Goal: Browse casually

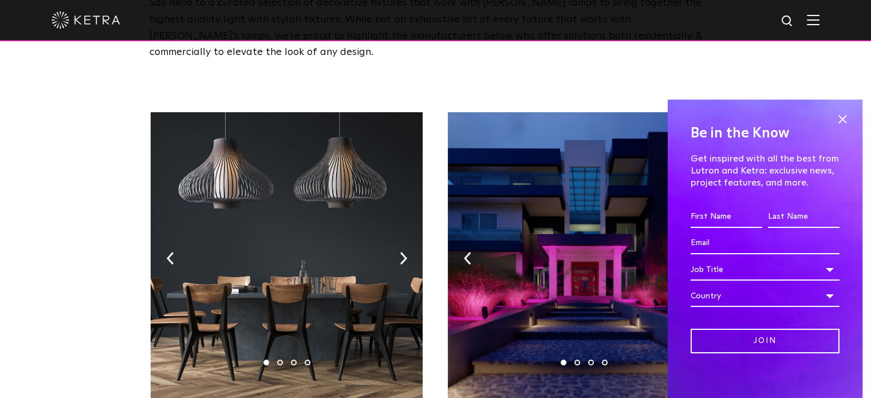
scroll to position [129, 0]
click at [405, 231] on img at bounding box center [287, 256] width 272 height 286
click at [401, 252] on img at bounding box center [403, 258] width 7 height 13
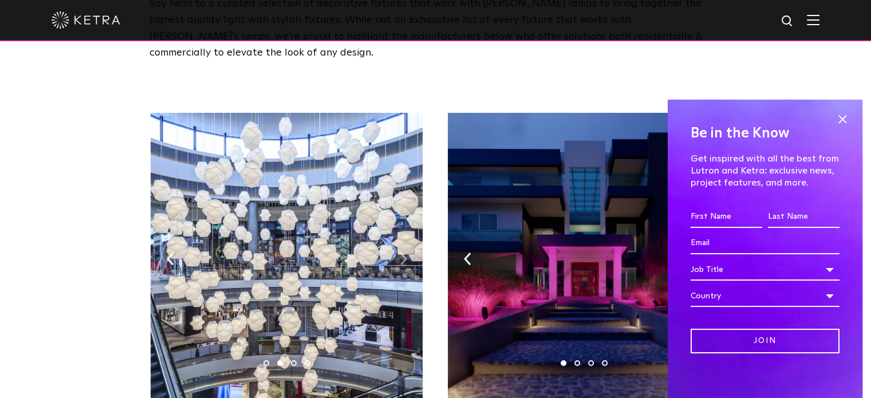
click at [401, 252] on img at bounding box center [403, 258] width 7 height 13
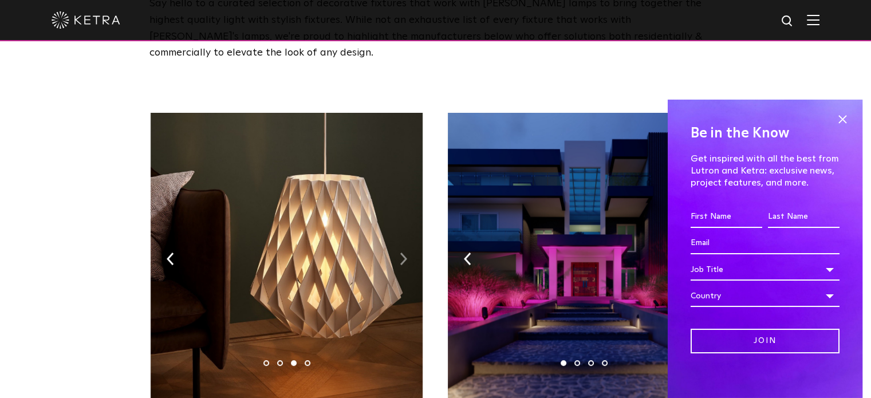
click at [401, 252] on img at bounding box center [403, 258] width 7 height 13
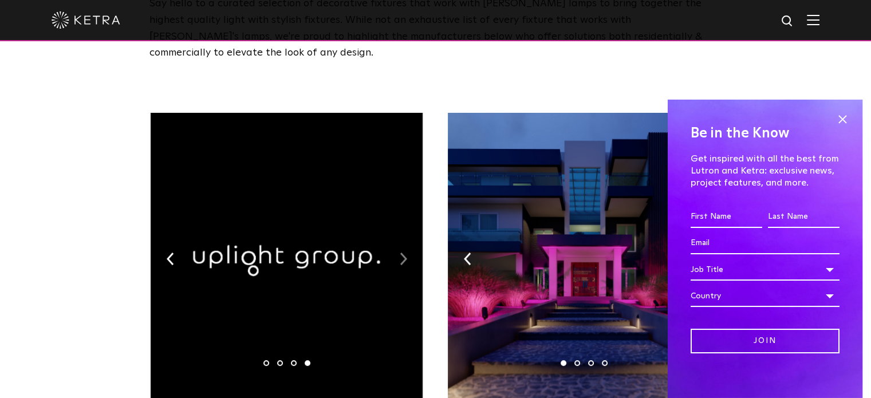
click at [401, 252] on img at bounding box center [403, 258] width 7 height 13
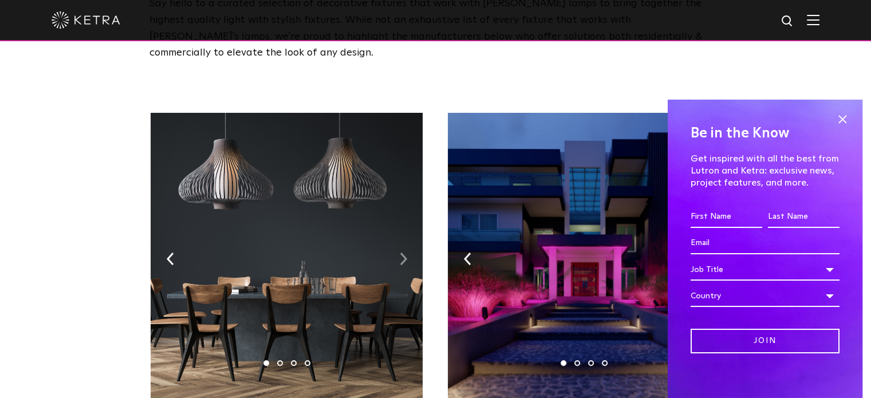
click at [401, 252] on img at bounding box center [403, 258] width 7 height 13
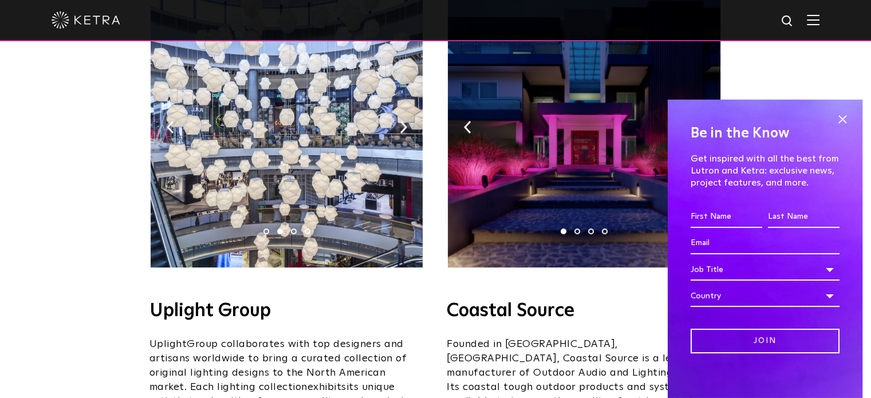
scroll to position [262, 0]
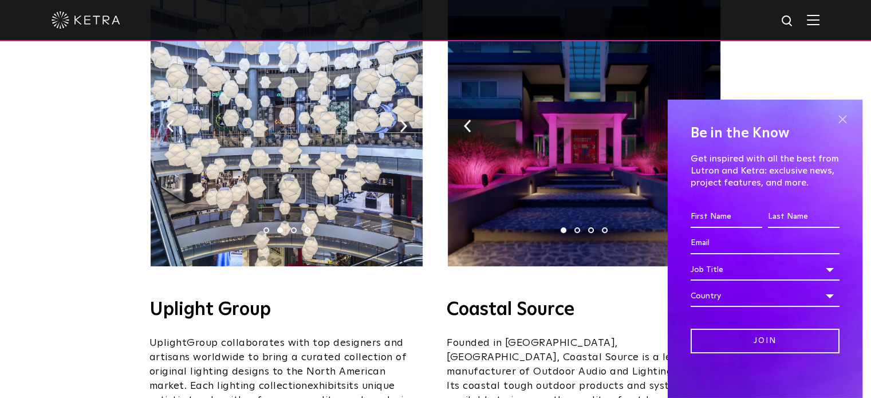
click at [834, 116] on span at bounding box center [842, 119] width 17 height 17
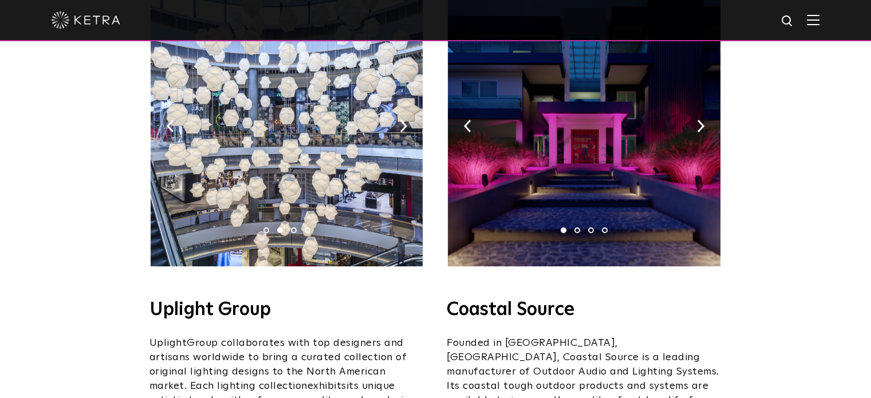
click at [693, 105] on img at bounding box center [584, 123] width 272 height 286
click at [699, 120] on img at bounding box center [700, 126] width 7 height 13
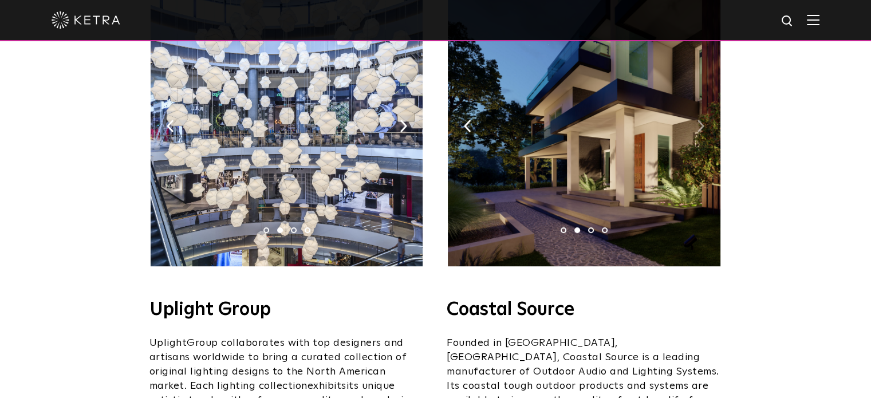
click at [699, 120] on img at bounding box center [700, 126] width 7 height 13
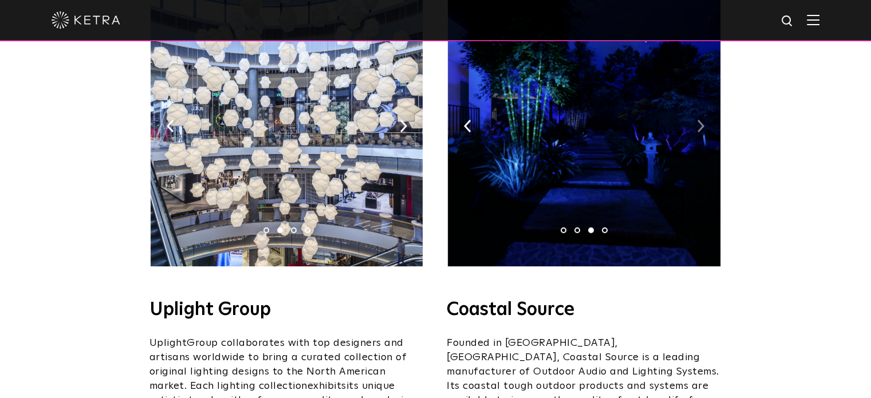
click at [699, 120] on img at bounding box center [700, 126] width 7 height 13
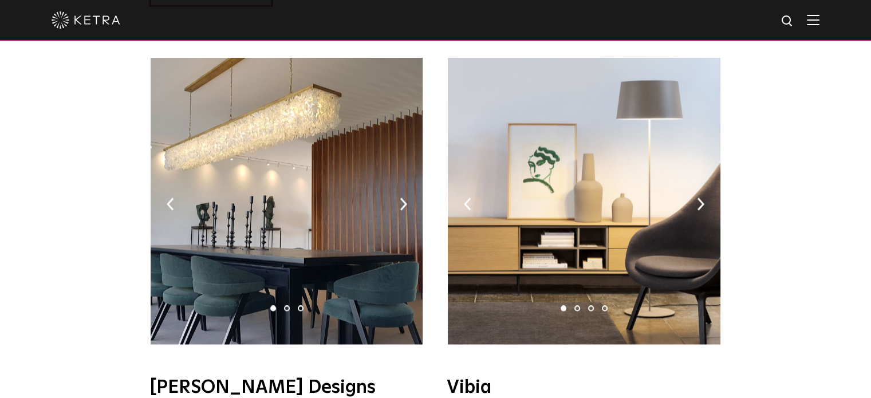
scroll to position [1848, 0]
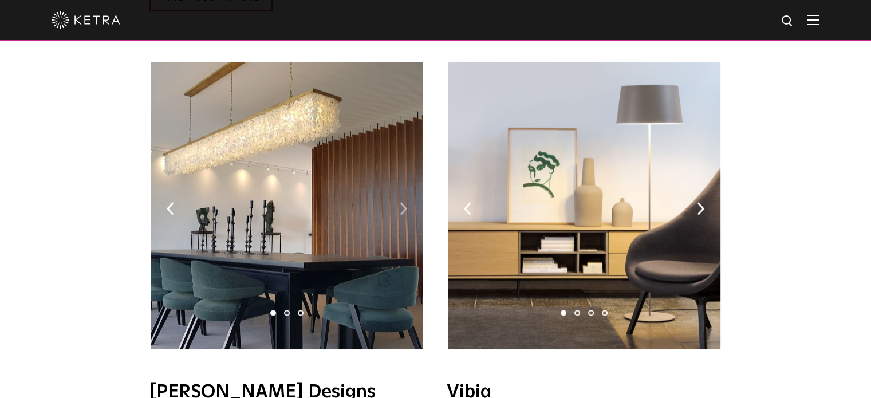
click at [404, 202] on img at bounding box center [403, 208] width 7 height 13
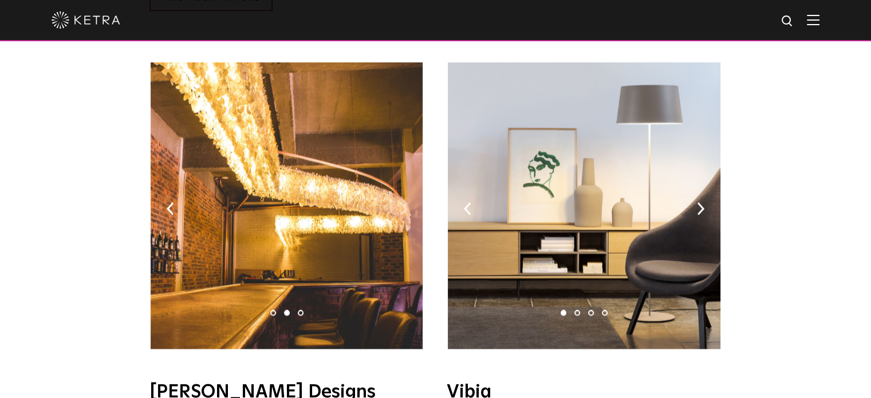
click at [404, 202] on img at bounding box center [403, 208] width 7 height 13
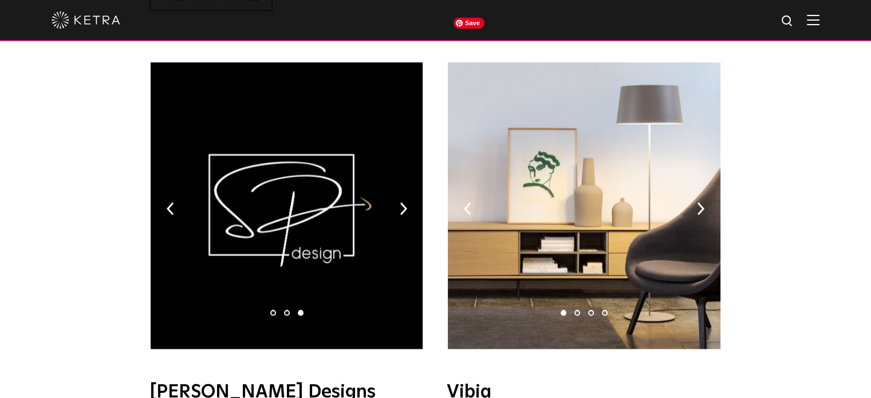
click at [693, 161] on img at bounding box center [584, 205] width 272 height 286
click at [697, 202] on img at bounding box center [700, 208] width 7 height 13
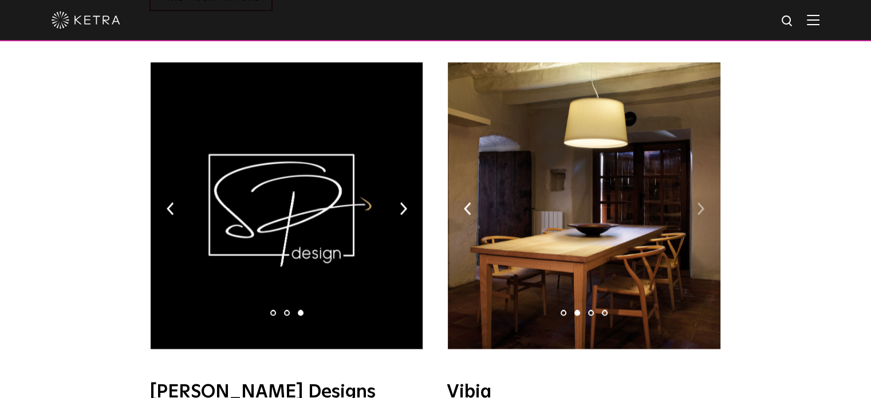
click at [697, 202] on img at bounding box center [700, 208] width 7 height 13
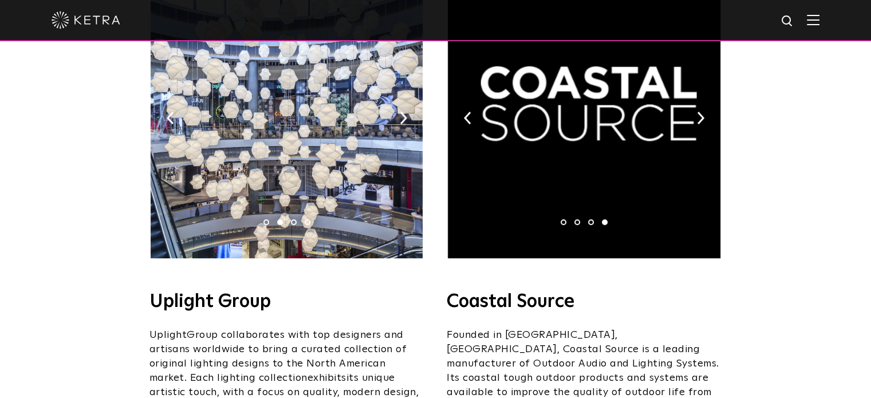
scroll to position [0, 0]
